Goal: Information Seeking & Learning: Check status

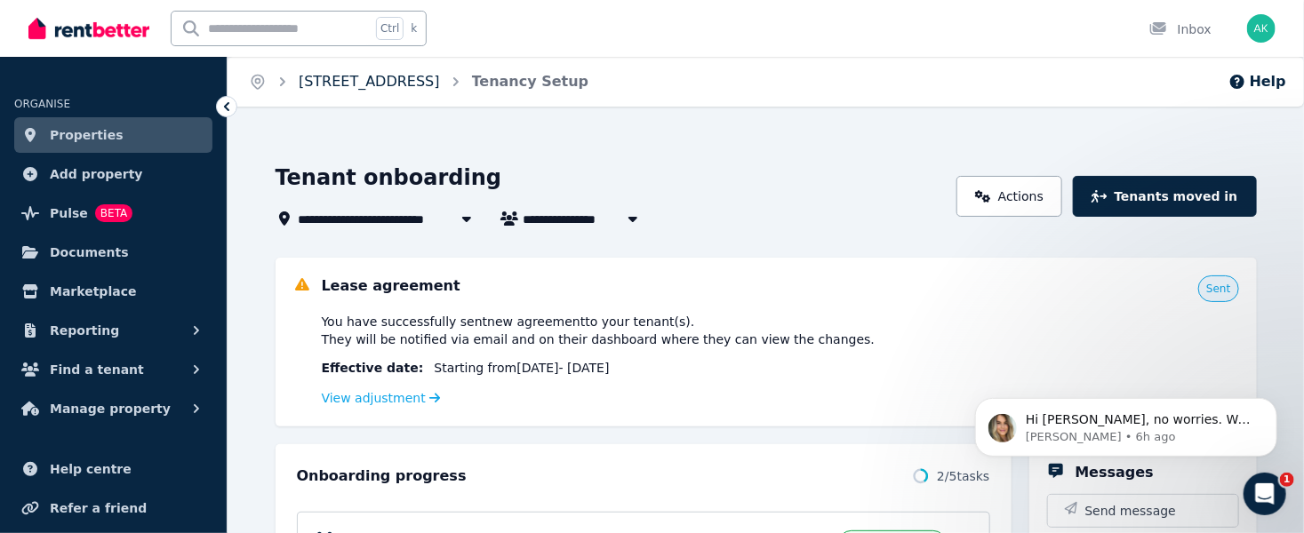
click at [426, 82] on link "[STREET_ADDRESS]" at bounding box center [369, 81] width 141 height 17
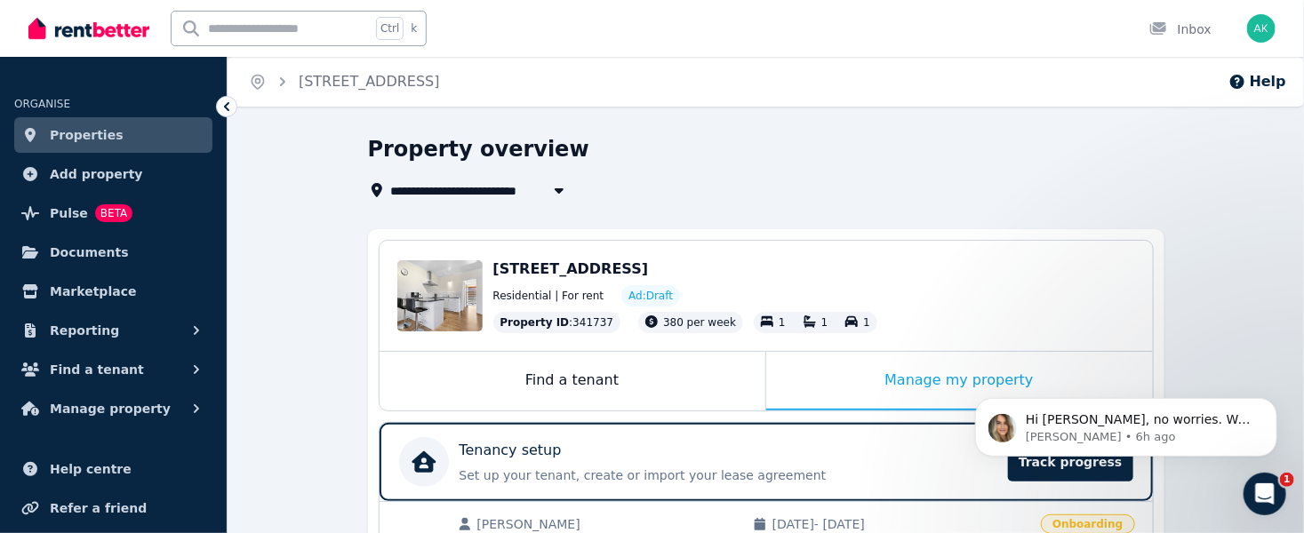
click at [509, 187] on span "[STREET_ADDRESS]" at bounding box center [469, 190] width 156 height 21
type input "**********"
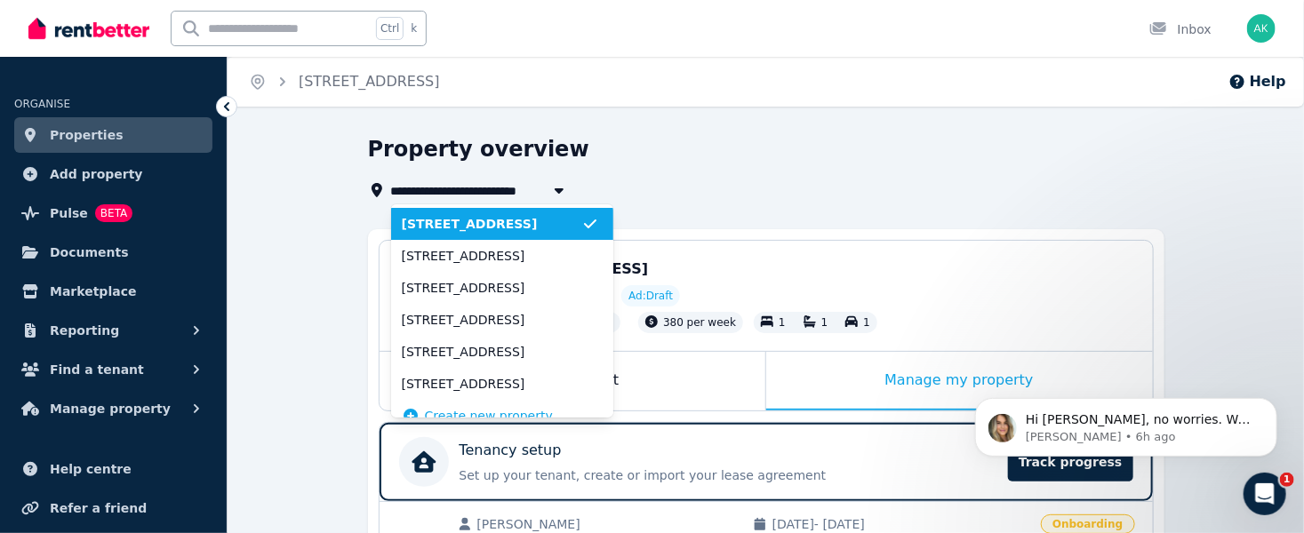
click at [938, 143] on div "Property overview" at bounding box center [761, 152] width 786 height 34
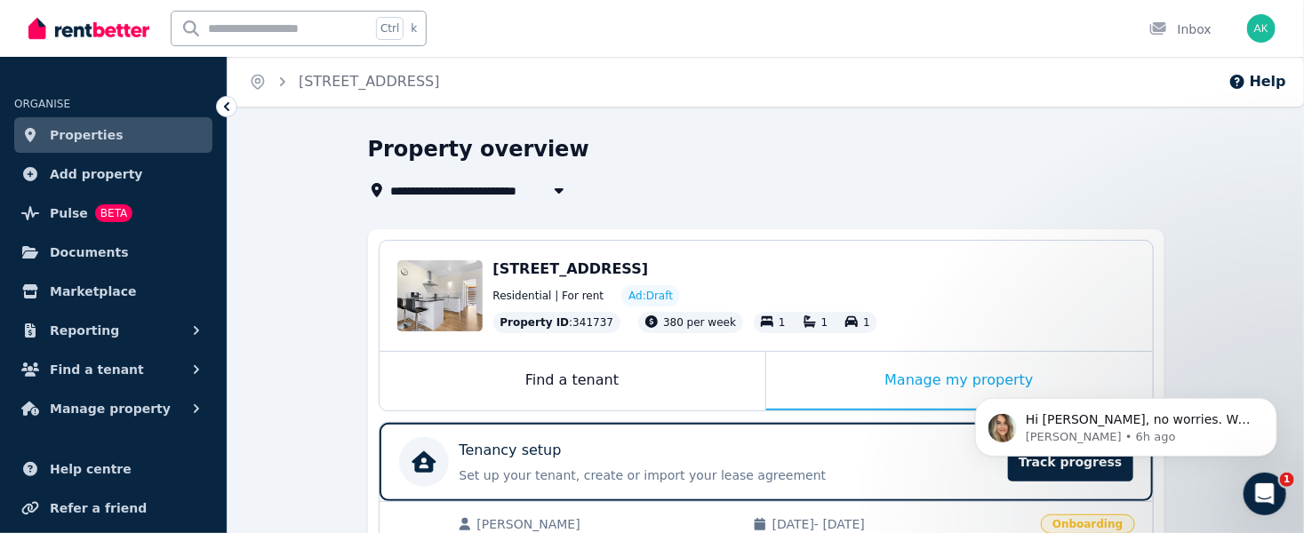
scroll to position [400, 0]
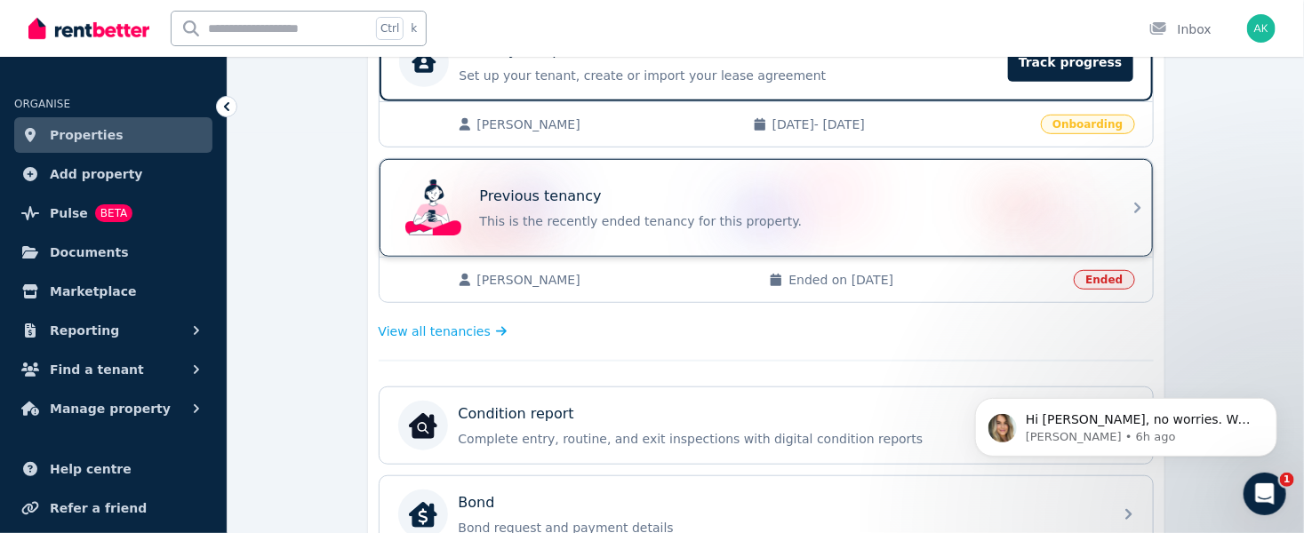
click at [566, 196] on p "Previous tenancy" at bounding box center [541, 196] width 122 height 21
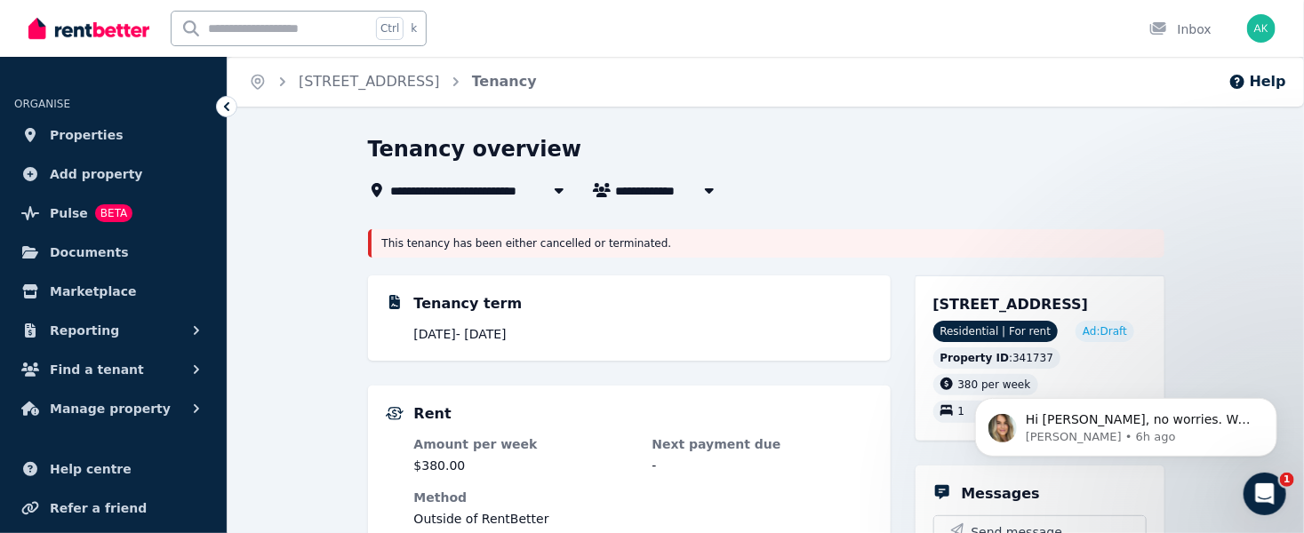
click at [710, 189] on icon "button" at bounding box center [708, 190] width 9 height 5
type input "**********"
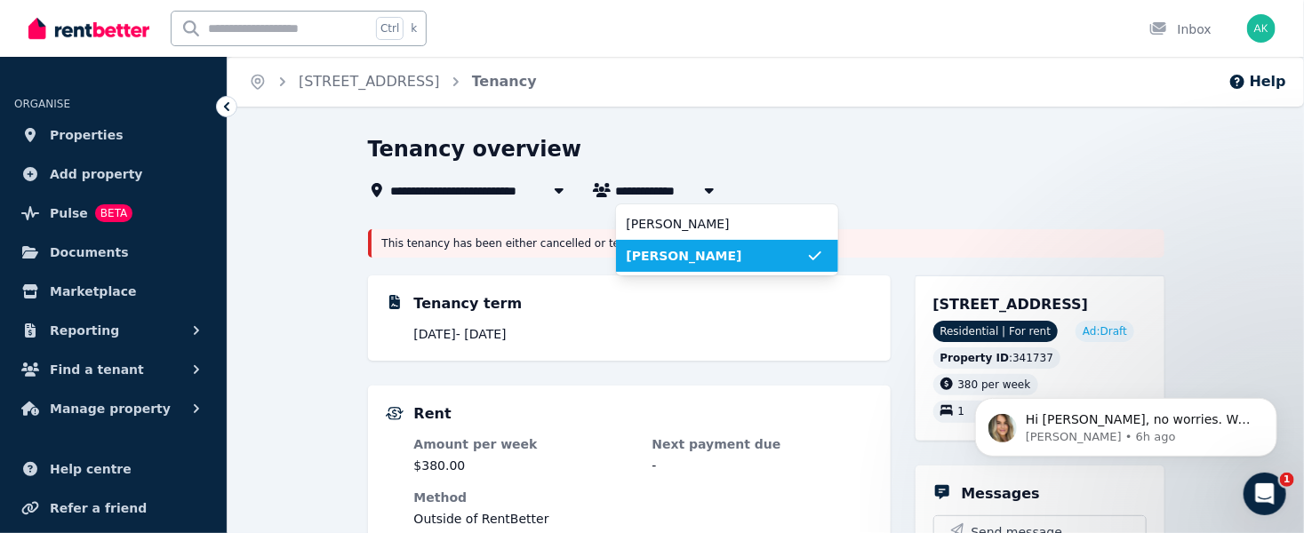
click at [710, 189] on icon "button" at bounding box center [708, 190] width 9 height 5
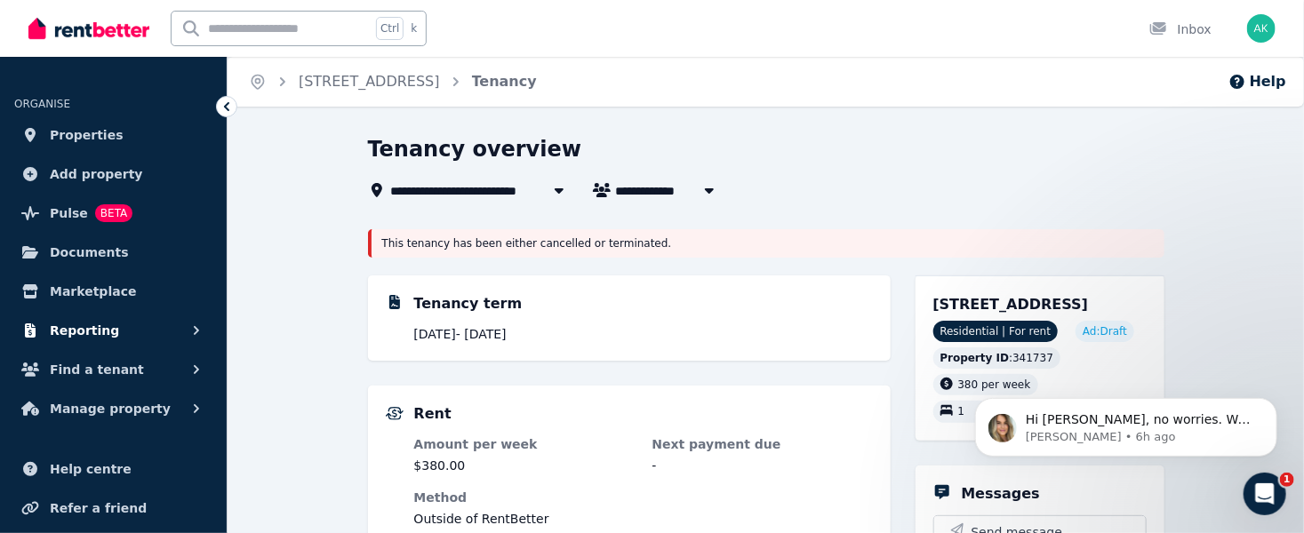
click at [76, 329] on span "Reporting" at bounding box center [84, 330] width 69 height 21
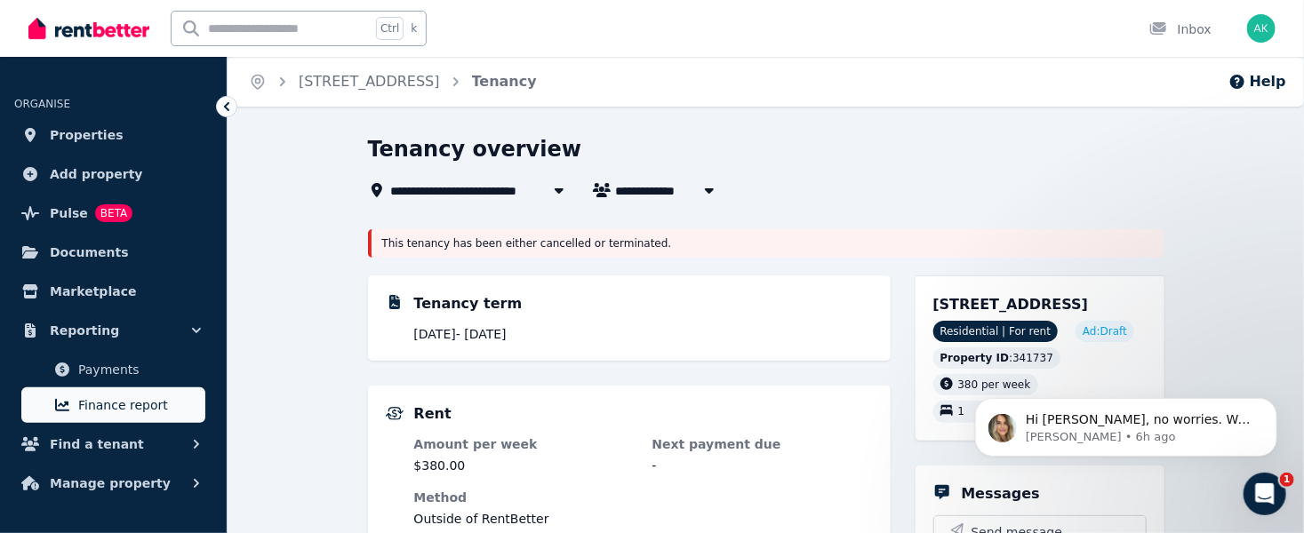
click at [134, 403] on span "Finance report" at bounding box center [138, 405] width 120 height 21
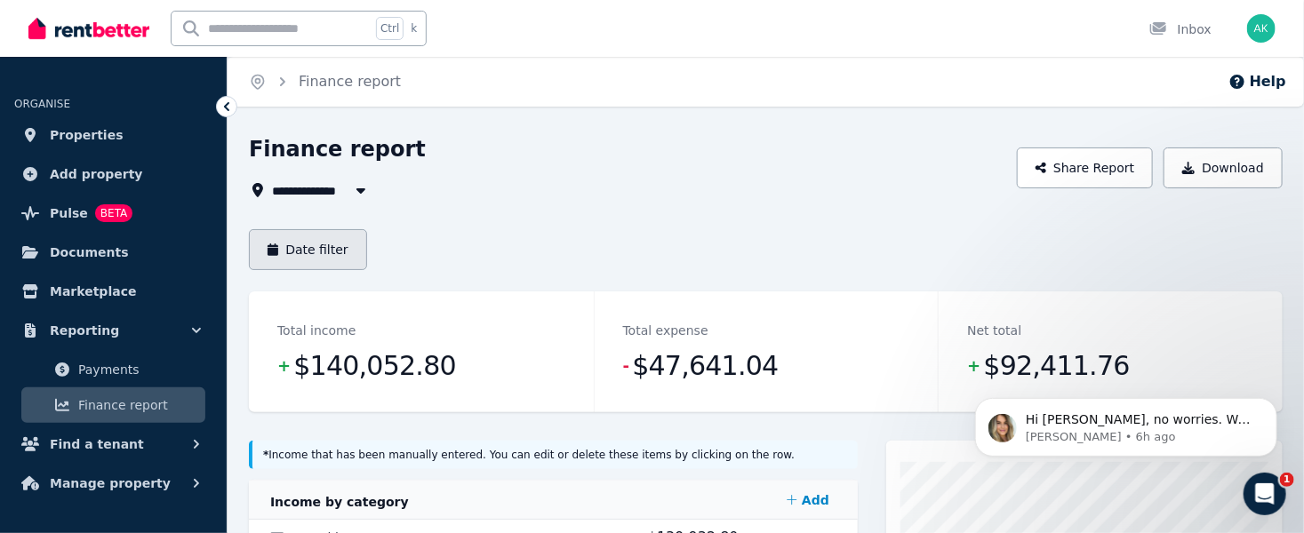
click at [329, 251] on button "Date filter" at bounding box center [308, 249] width 118 height 41
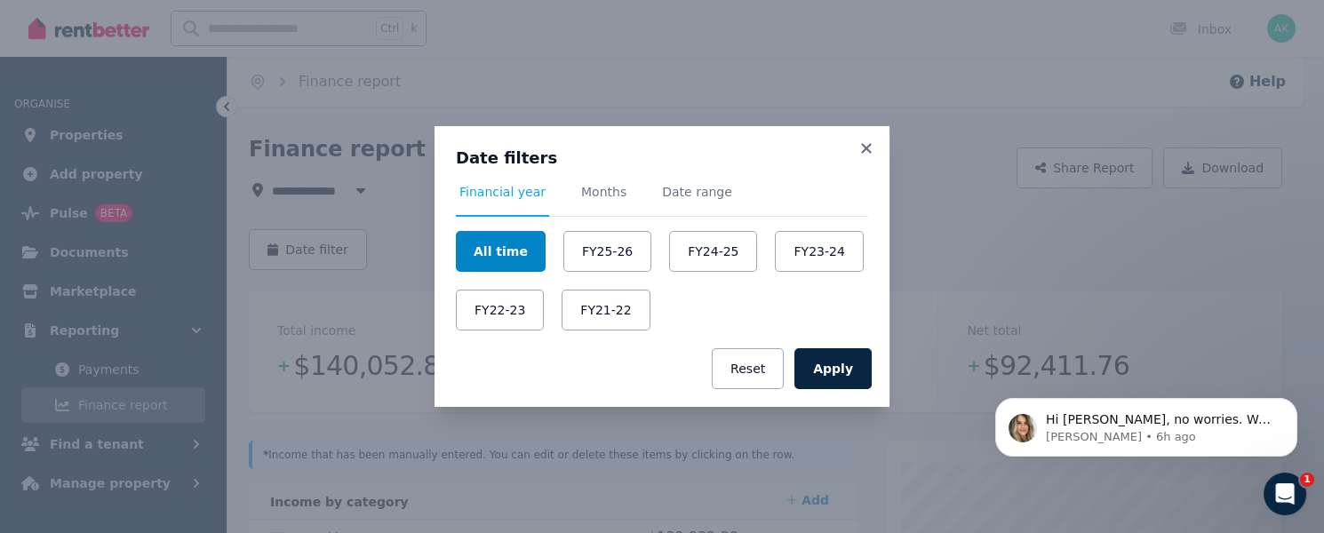
click at [505, 241] on button "All time" at bounding box center [501, 251] width 90 height 41
click at [846, 366] on button "Apply" at bounding box center [833, 368] width 77 height 41
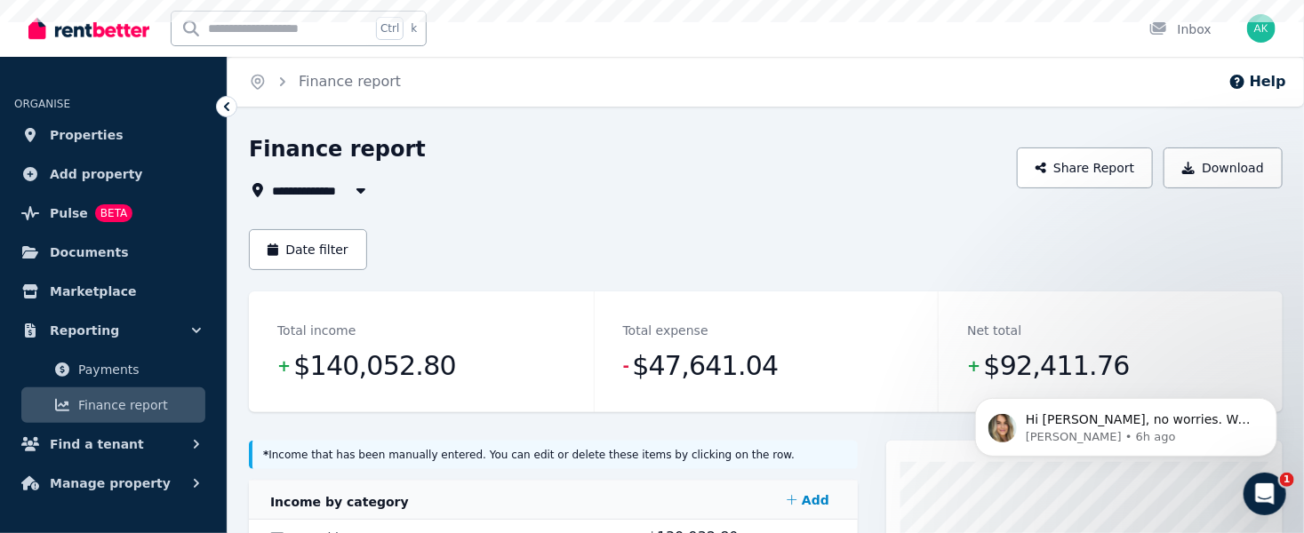
scroll to position [400, 0]
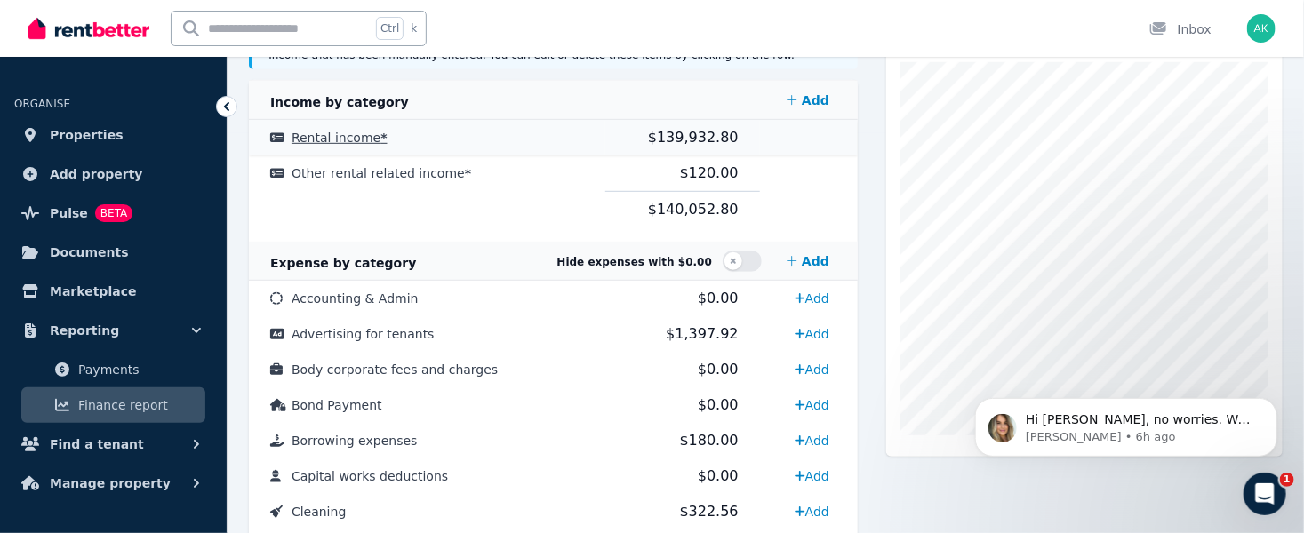
click at [332, 133] on span "Rental income *" at bounding box center [340, 138] width 96 height 14
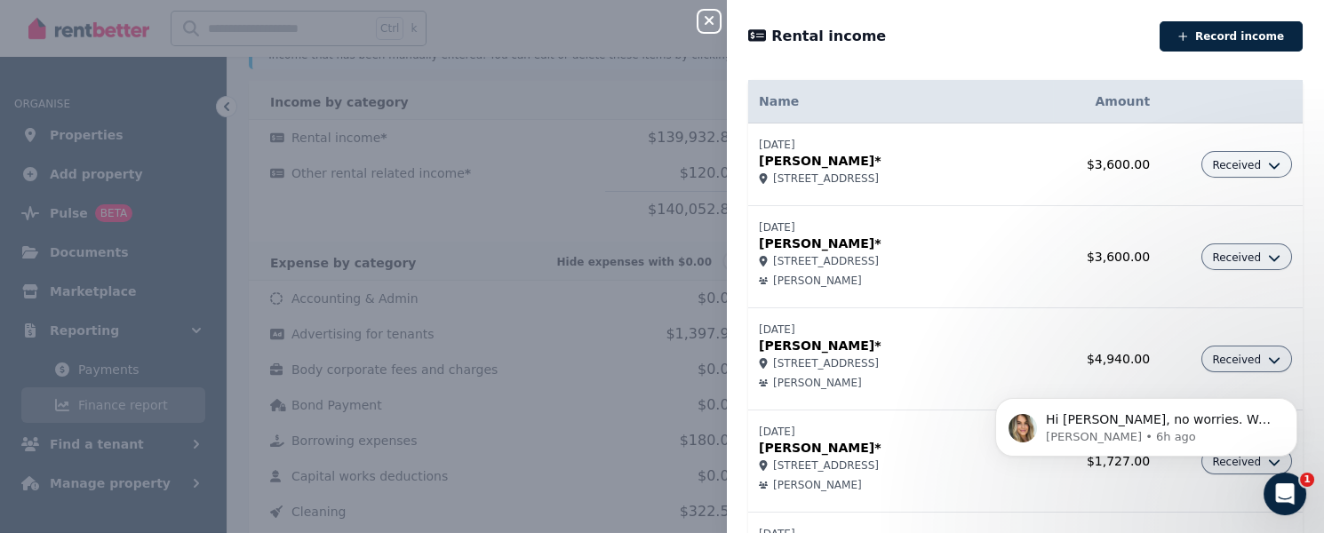
click at [594, 24] on div "Close panel Rental income Record income Name Amount [DATE] [PERSON_NAME]* [STRE…" at bounding box center [662, 266] width 1324 height 533
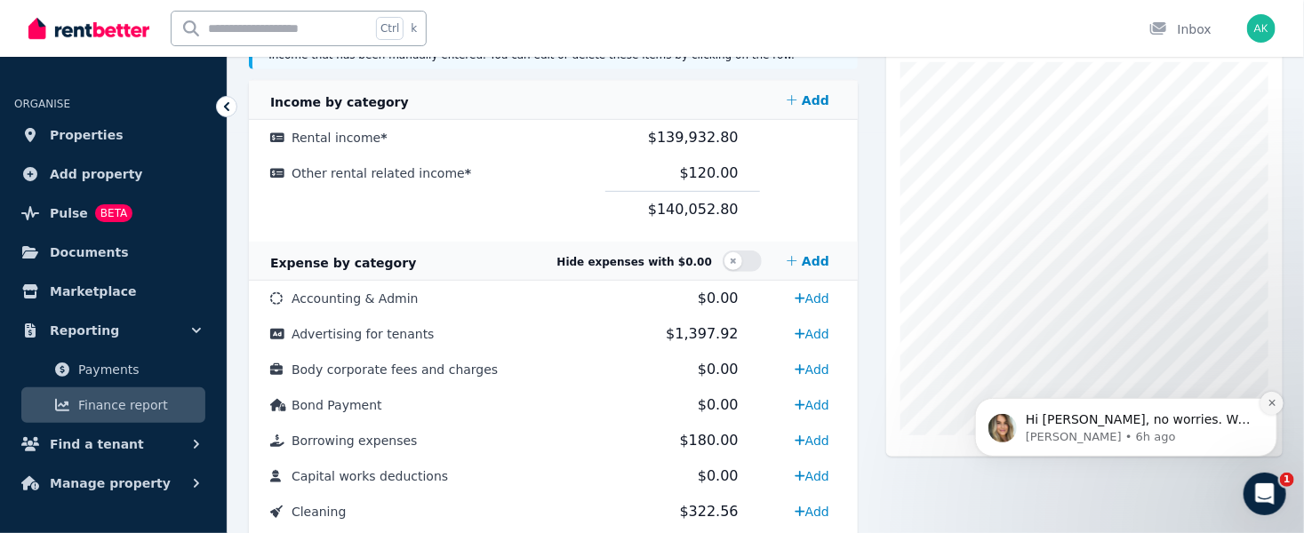
click at [1275, 401] on icon "Dismiss notification" at bounding box center [1272, 402] width 10 height 10
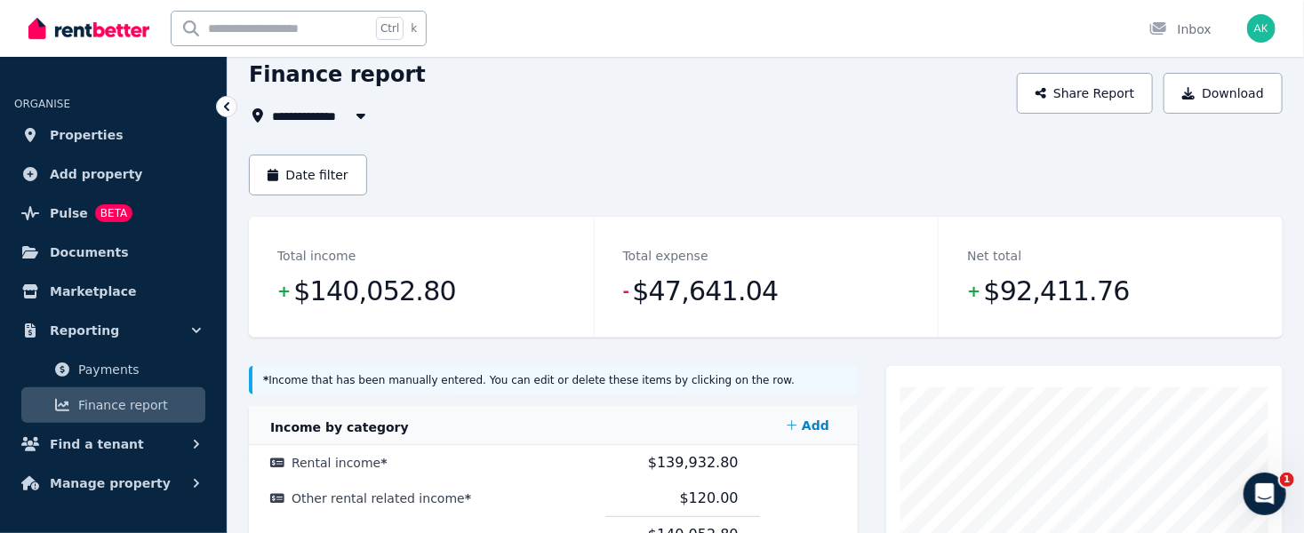
scroll to position [0, 0]
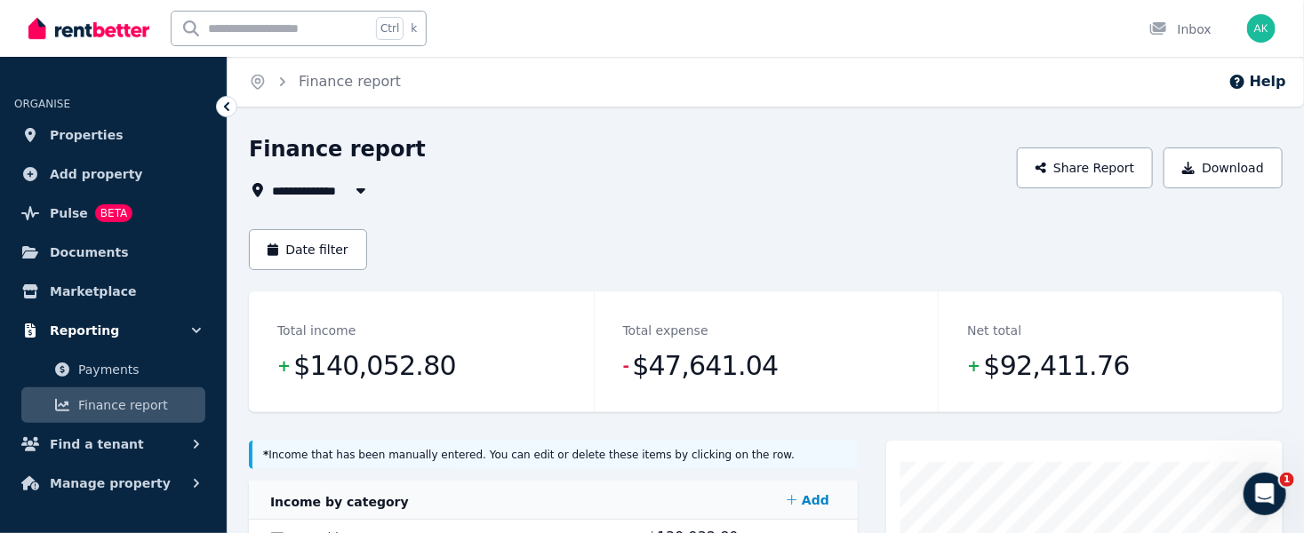
click at [80, 318] on button "Reporting" at bounding box center [113, 331] width 198 height 36
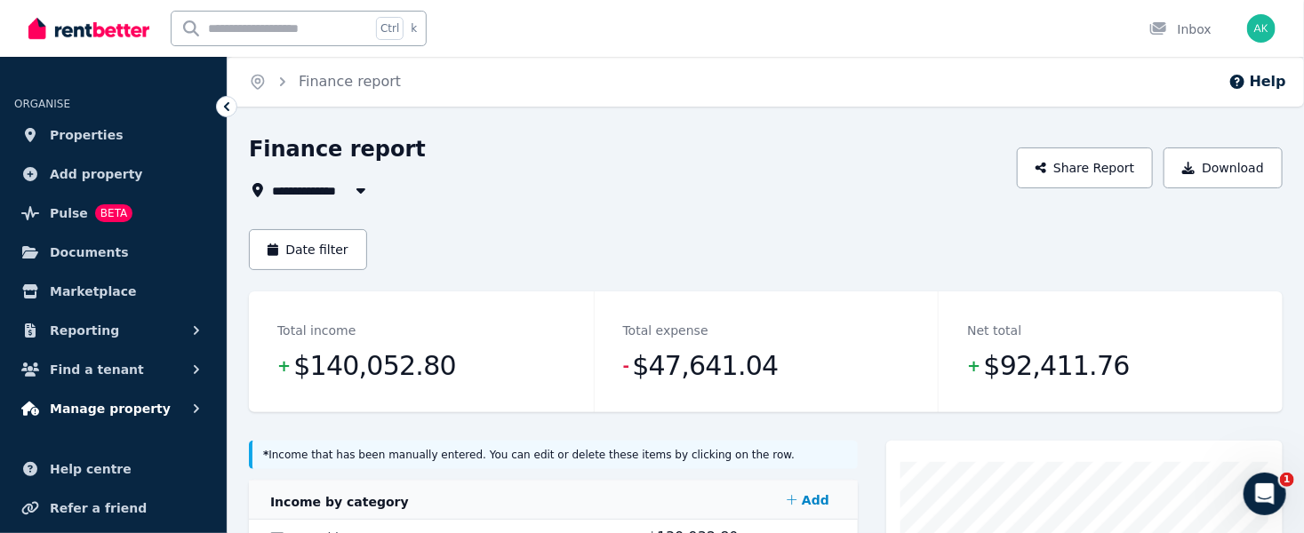
click at [115, 403] on span "Manage property" at bounding box center [110, 408] width 121 height 21
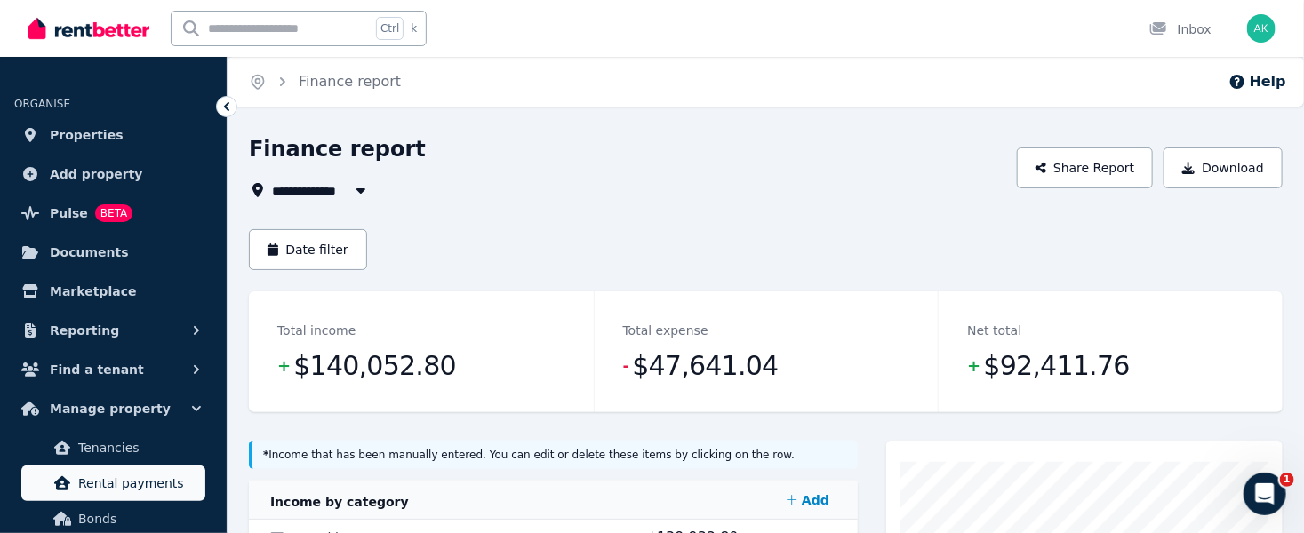
click at [132, 476] on span "Rental payments" at bounding box center [138, 483] width 120 height 21
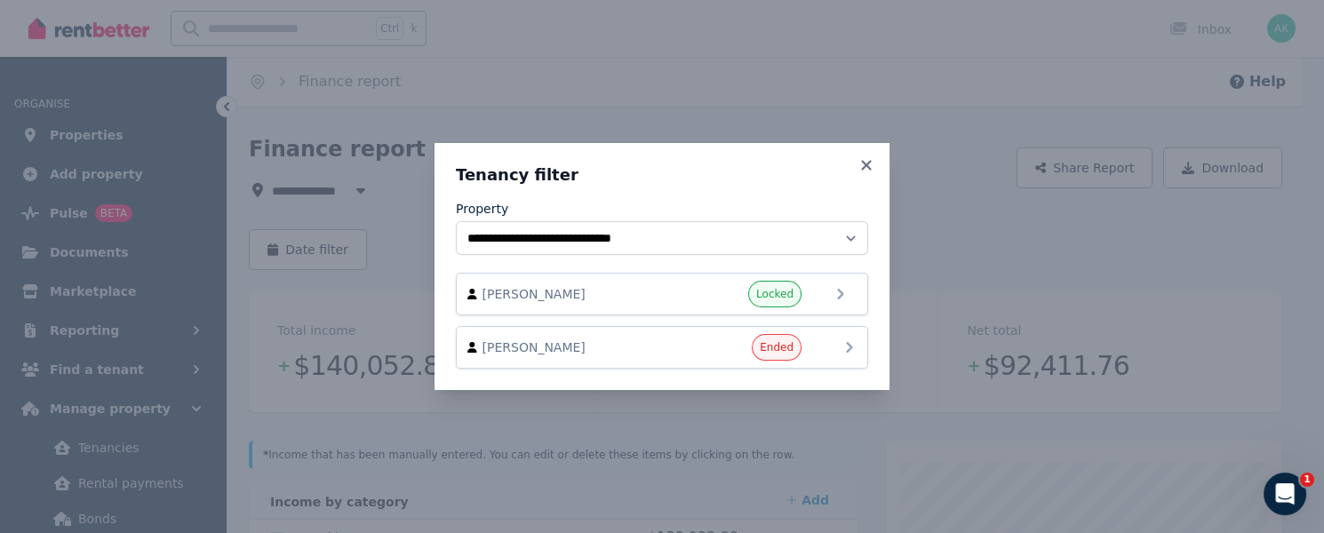
click at [677, 348] on span "[PERSON_NAME]" at bounding box center [584, 348] width 203 height 18
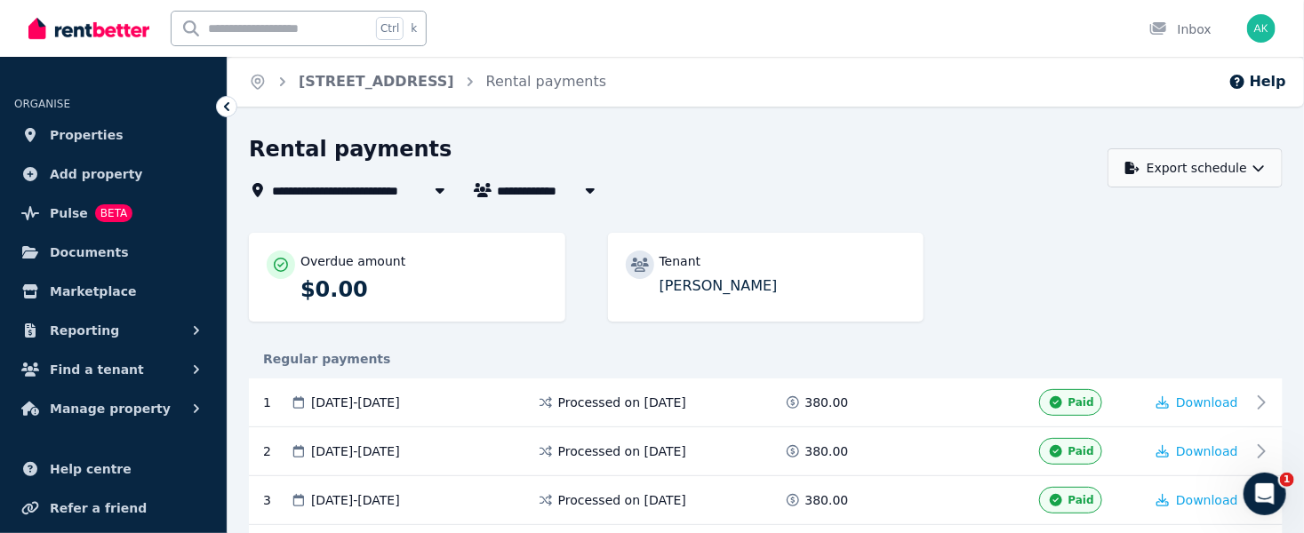
click at [1254, 165] on icon "button" at bounding box center [1258, 168] width 11 height 6
click at [1131, 206] on p "PDF" at bounding box center [1140, 214] width 38 height 18
click at [67, 130] on span "Properties" at bounding box center [87, 134] width 74 height 21
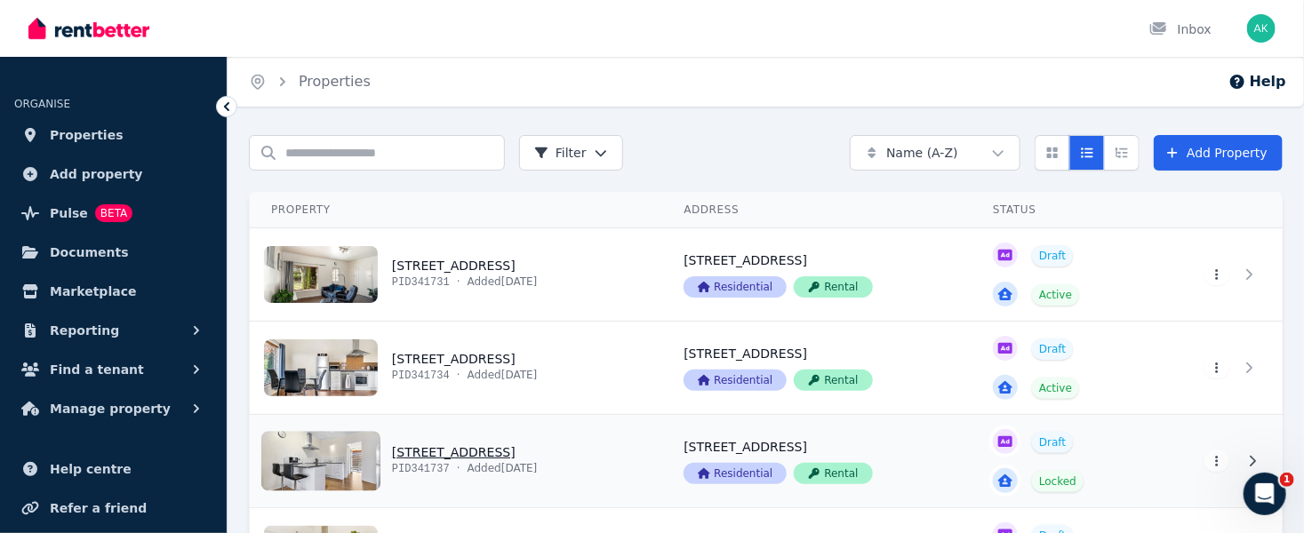
click at [438, 452] on link "View property details" at bounding box center [456, 461] width 412 height 92
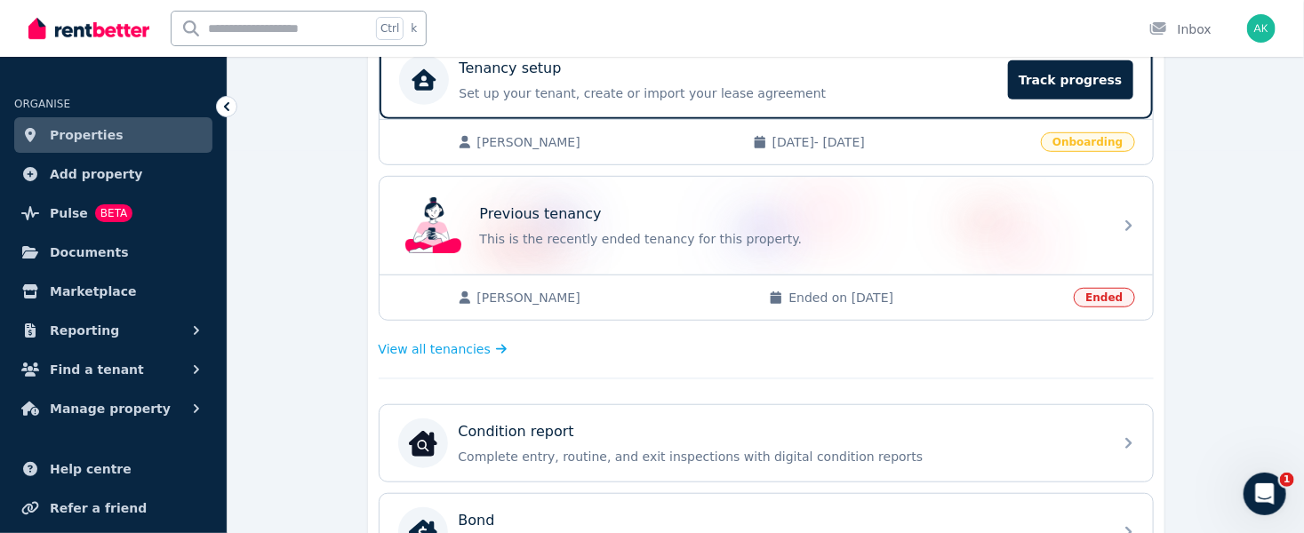
scroll to position [400, 0]
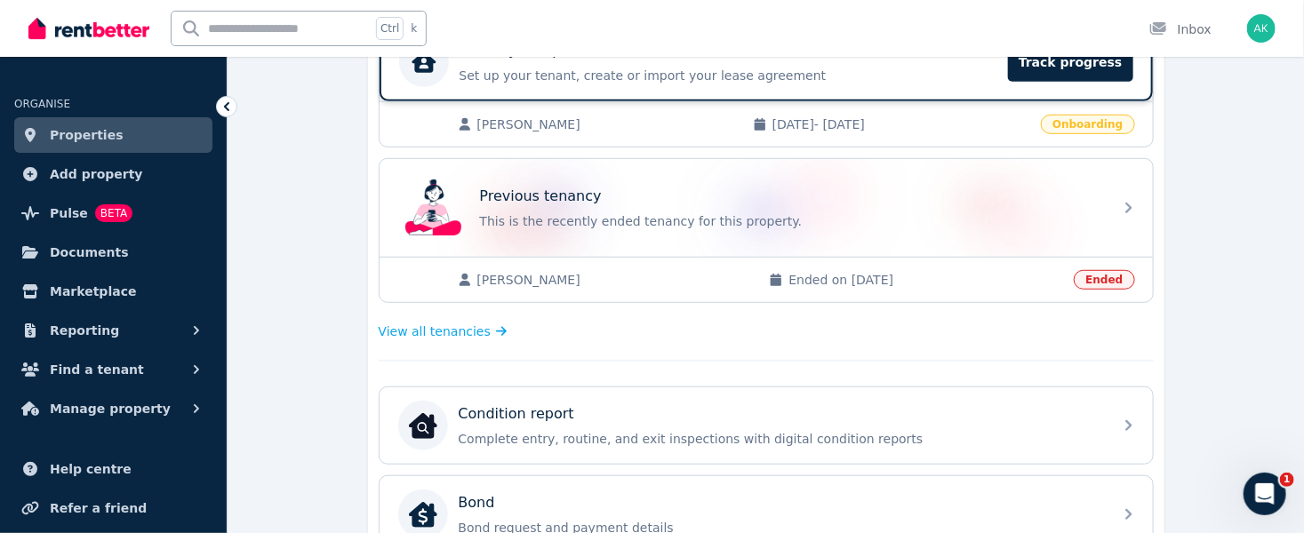
click at [693, 70] on p "Set up your tenant, create or import your lease agreement" at bounding box center [729, 76] width 539 height 18
